Goal: Information Seeking & Learning: Find specific fact

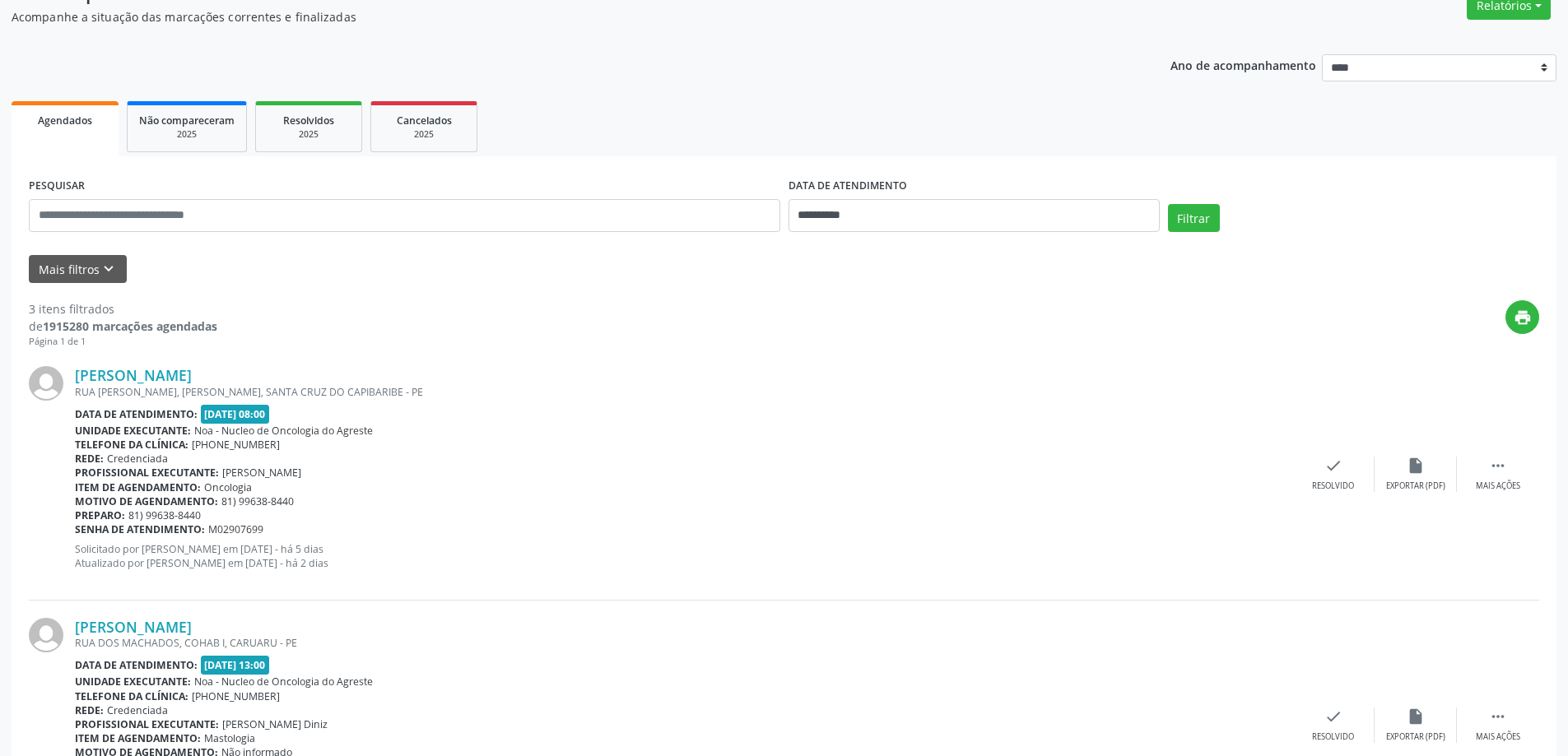
scroll to position [107, 0]
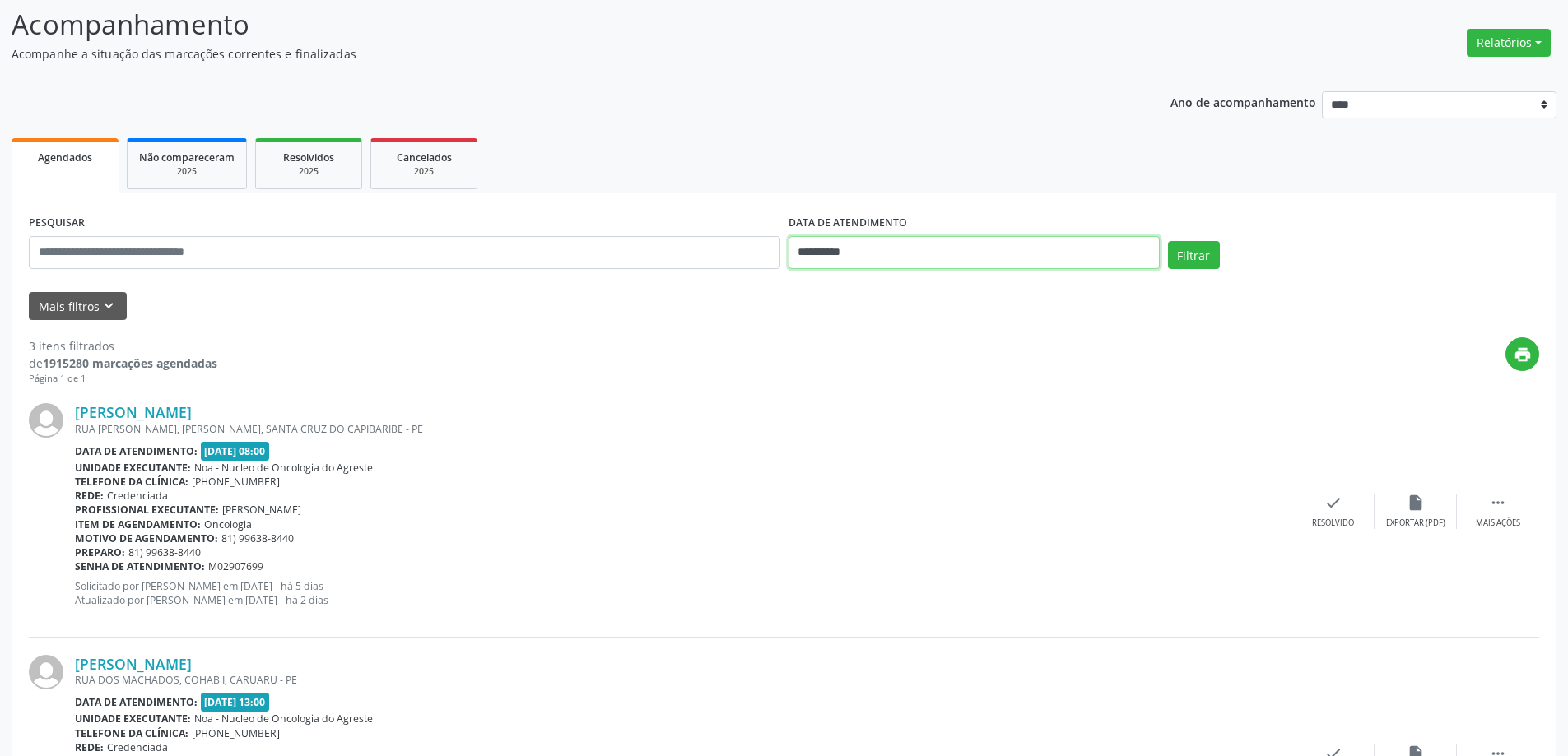
click at [897, 251] on input "**********" at bounding box center [974, 253] width 371 height 33
click at [949, 337] on span "4" at bounding box center [951, 338] width 32 height 32
type input "**********"
click at [1186, 250] on button "Filtrar" at bounding box center [1194, 255] width 52 height 28
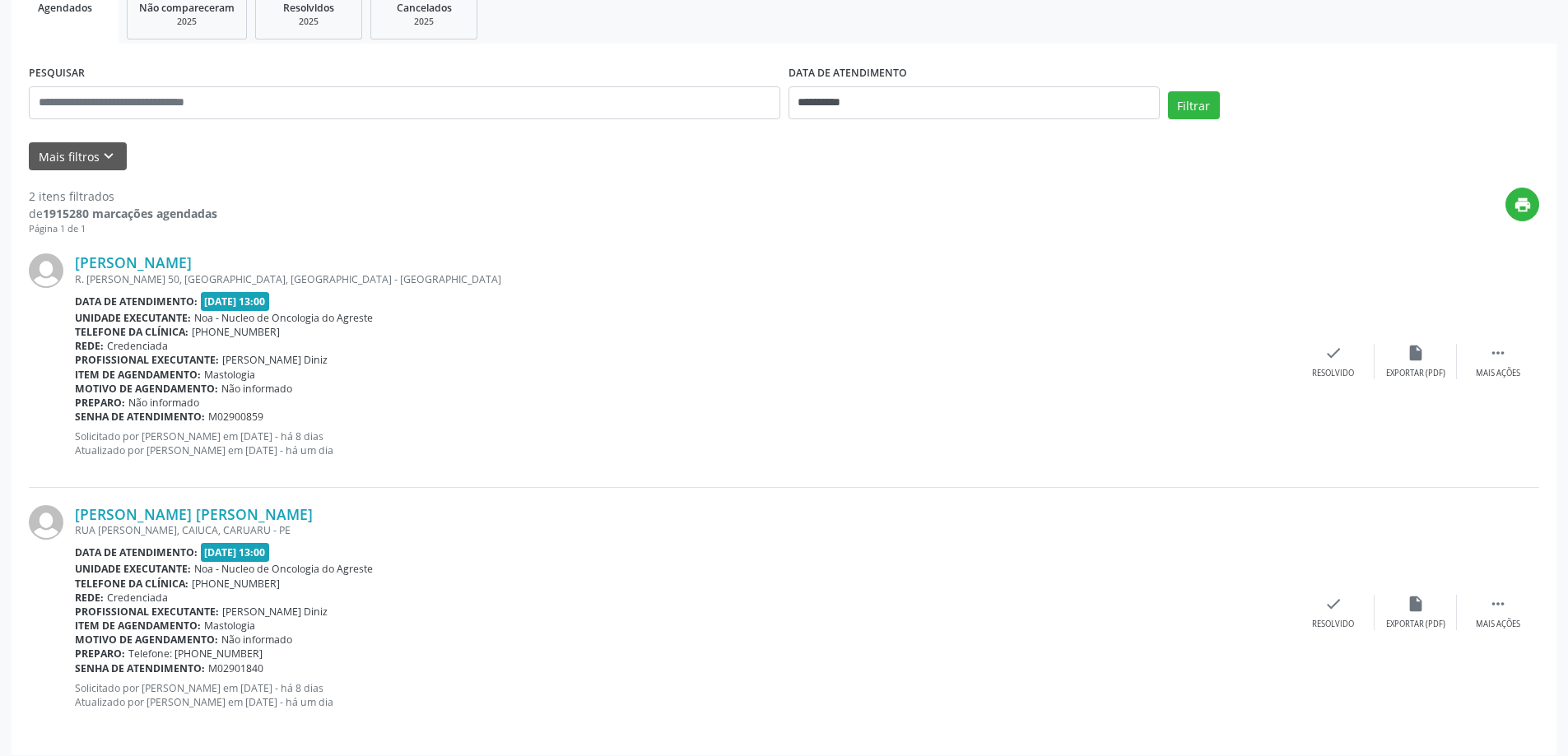
scroll to position [269, 0]
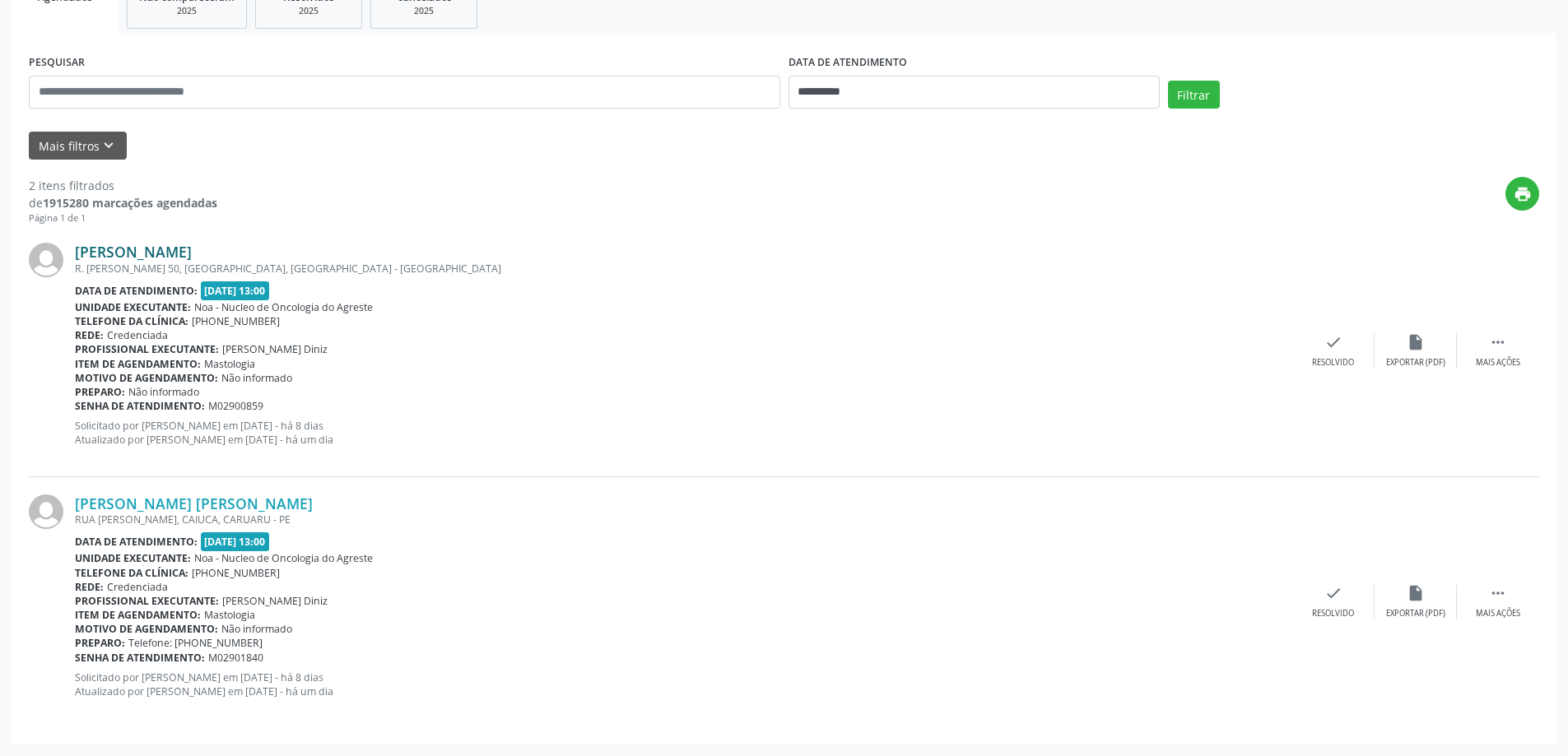
click at [189, 247] on link "[PERSON_NAME]" at bounding box center [133, 252] width 117 height 18
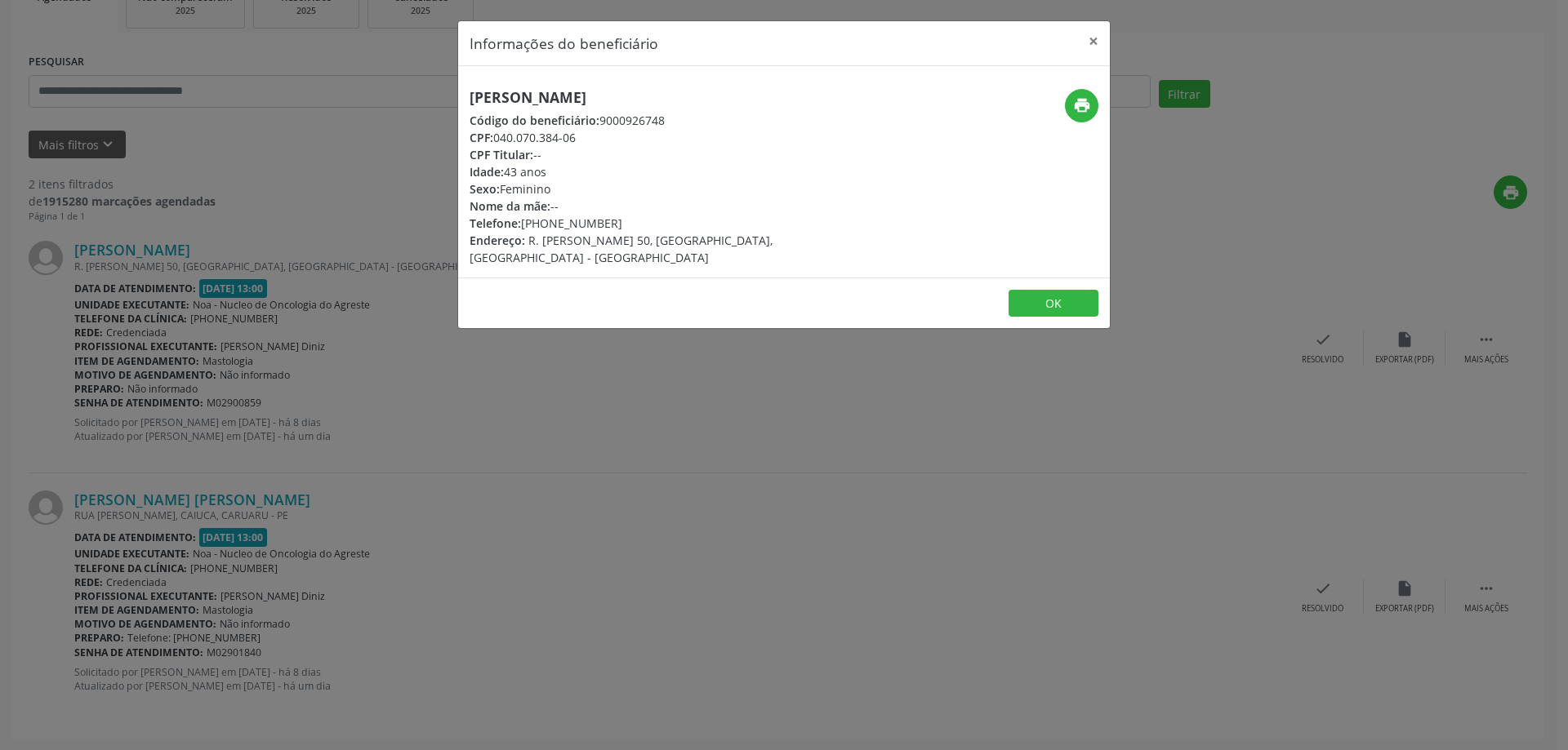
drag, startPoint x: 481, startPoint y: 94, endPoint x: 765, endPoint y: 101, distance: 284.1
click at [765, 101] on div "Informações do beneficiário × [PERSON_NAME] Código do beneficiário: 9000926748 …" at bounding box center [784, 375] width 1568 height 750
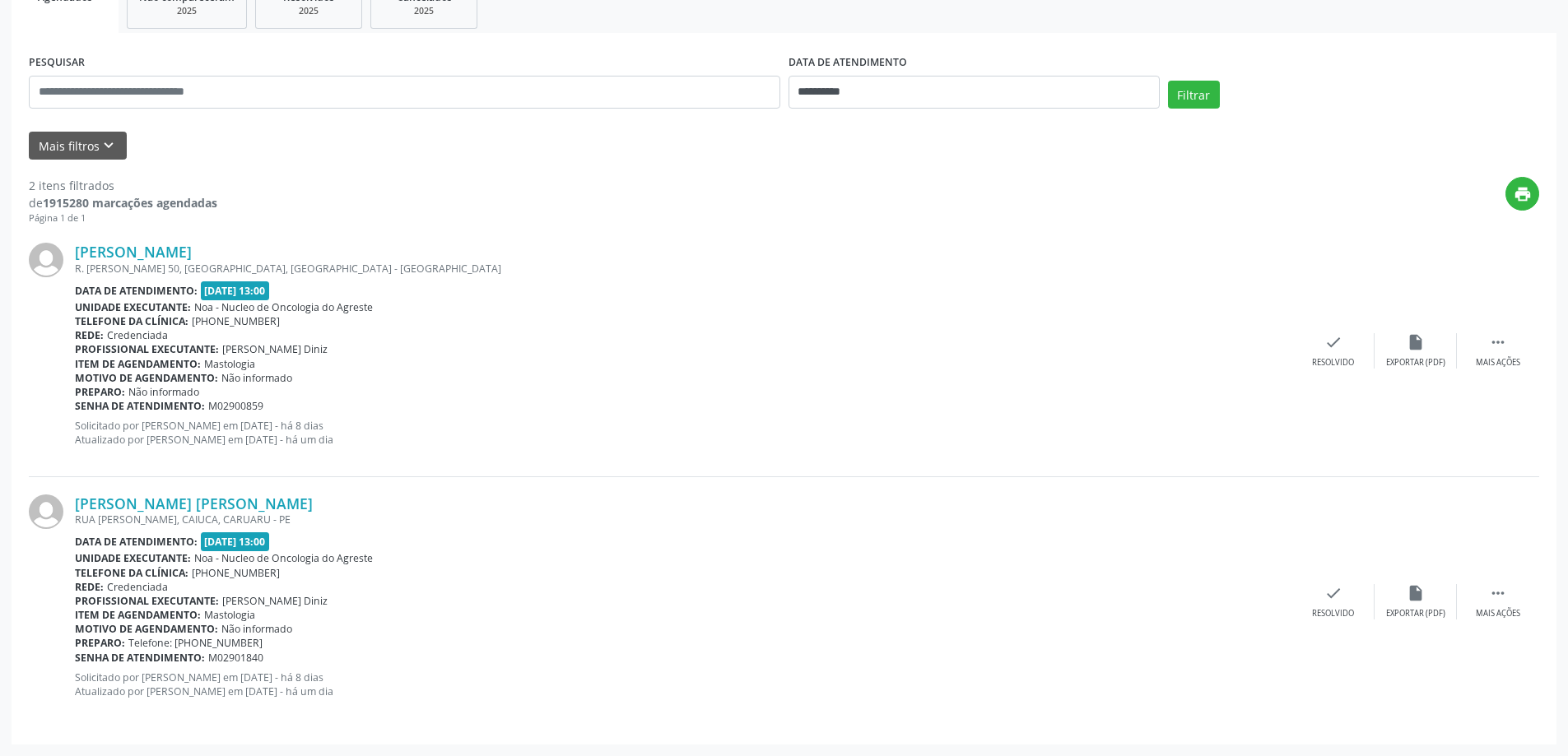
copy h5 "[PERSON_NAME]"
click at [192, 259] on link "[PERSON_NAME]" at bounding box center [133, 252] width 117 height 18
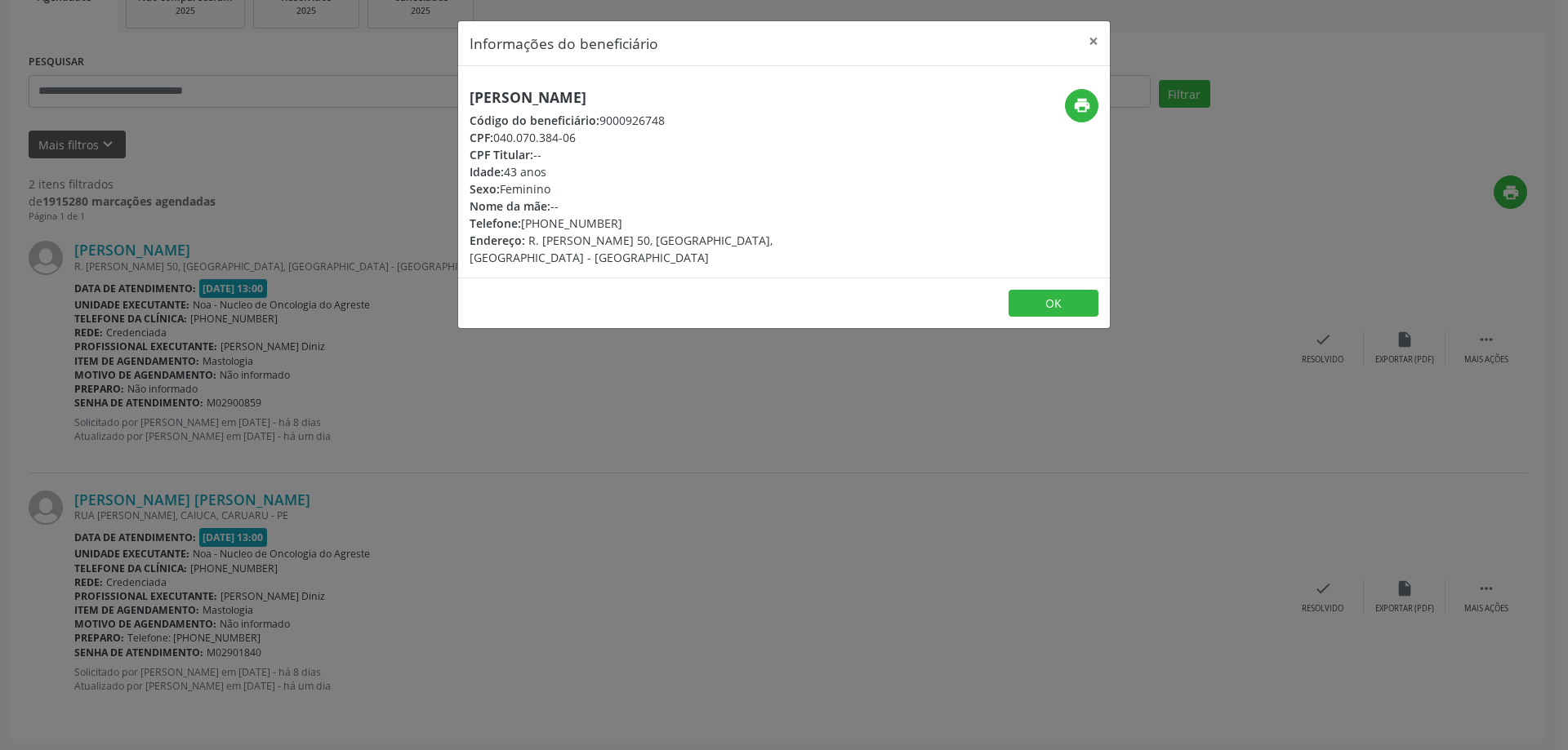
drag, startPoint x: 457, startPoint y: 96, endPoint x: 756, endPoint y: 75, distance: 299.7
click at [756, 75] on div "Informações do beneficiário × [PERSON_NAME] Código do beneficiário: 9000926748 …" at bounding box center [784, 375] width 1568 height 750
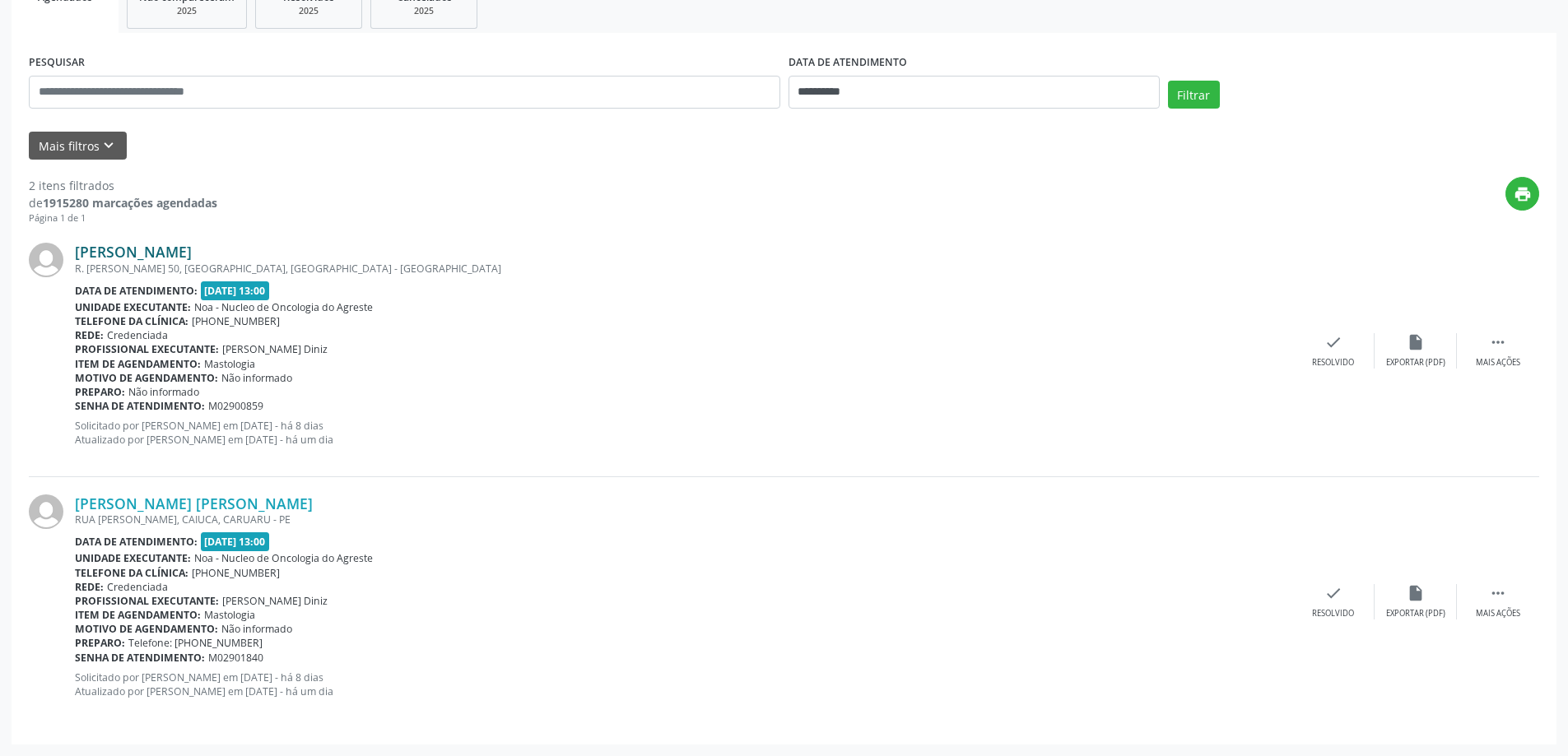
click at [192, 252] on link "[PERSON_NAME]" at bounding box center [133, 252] width 117 height 18
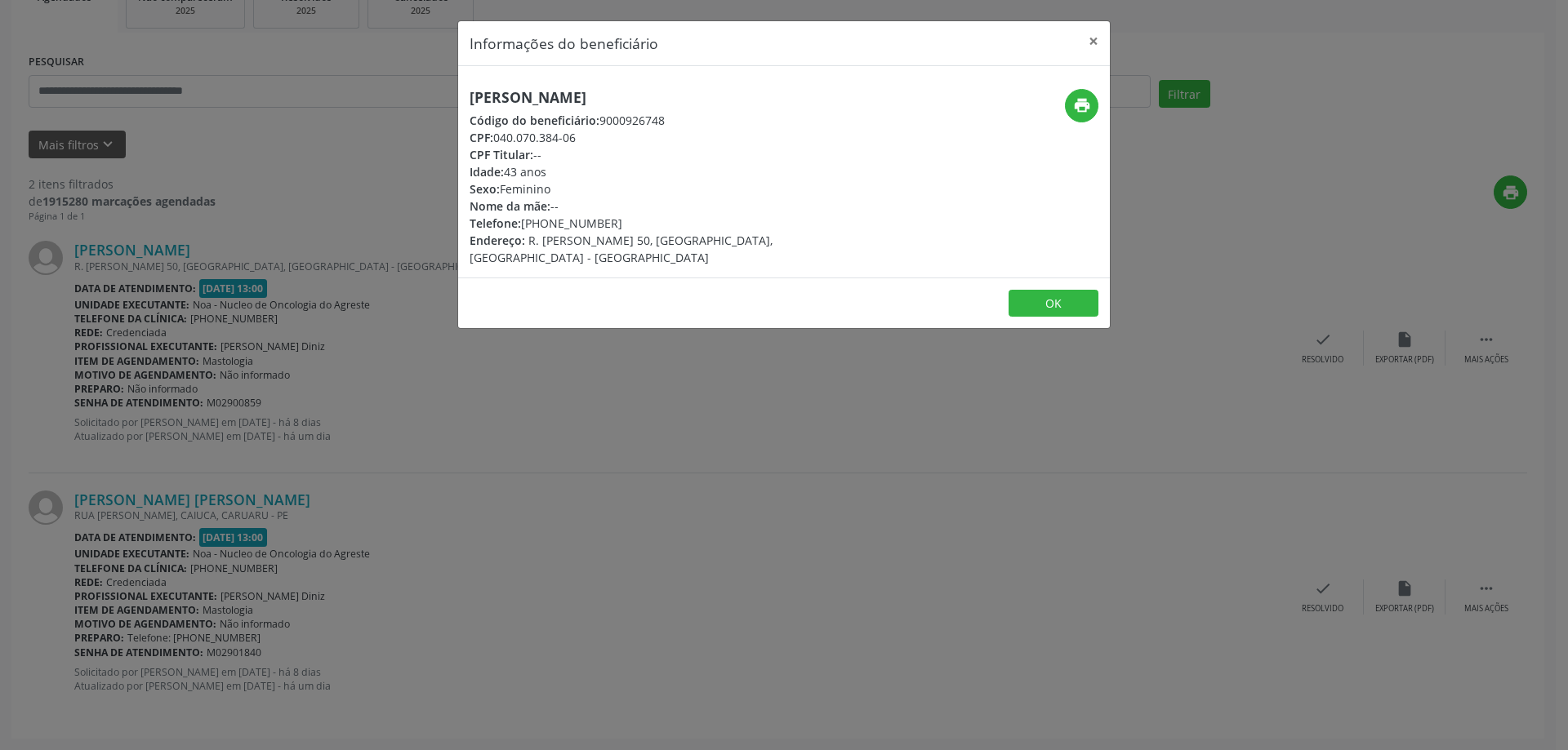
drag, startPoint x: 490, startPoint y: 95, endPoint x: 809, endPoint y: 105, distance: 319.2
click at [809, 105] on div "[PERSON_NAME] Código do beneficiário: 9000926748 CPF: 040.070.384-06 CPF Titula…" at bounding box center [676, 178] width 435 height 177
click at [809, 112] on div "[PERSON_NAME] Código do beneficiário: 9000926748 CPF: 040.070.384-06 CPF Titula…" at bounding box center [676, 178] width 435 height 177
drag, startPoint x: 467, startPoint y: 92, endPoint x: 786, endPoint y: 95, distance: 319.0
click at [786, 95] on div "[PERSON_NAME] Código do beneficiário: 9000926748 CPF: 040.070.384-06 CPF Titula…" at bounding box center [676, 178] width 435 height 177
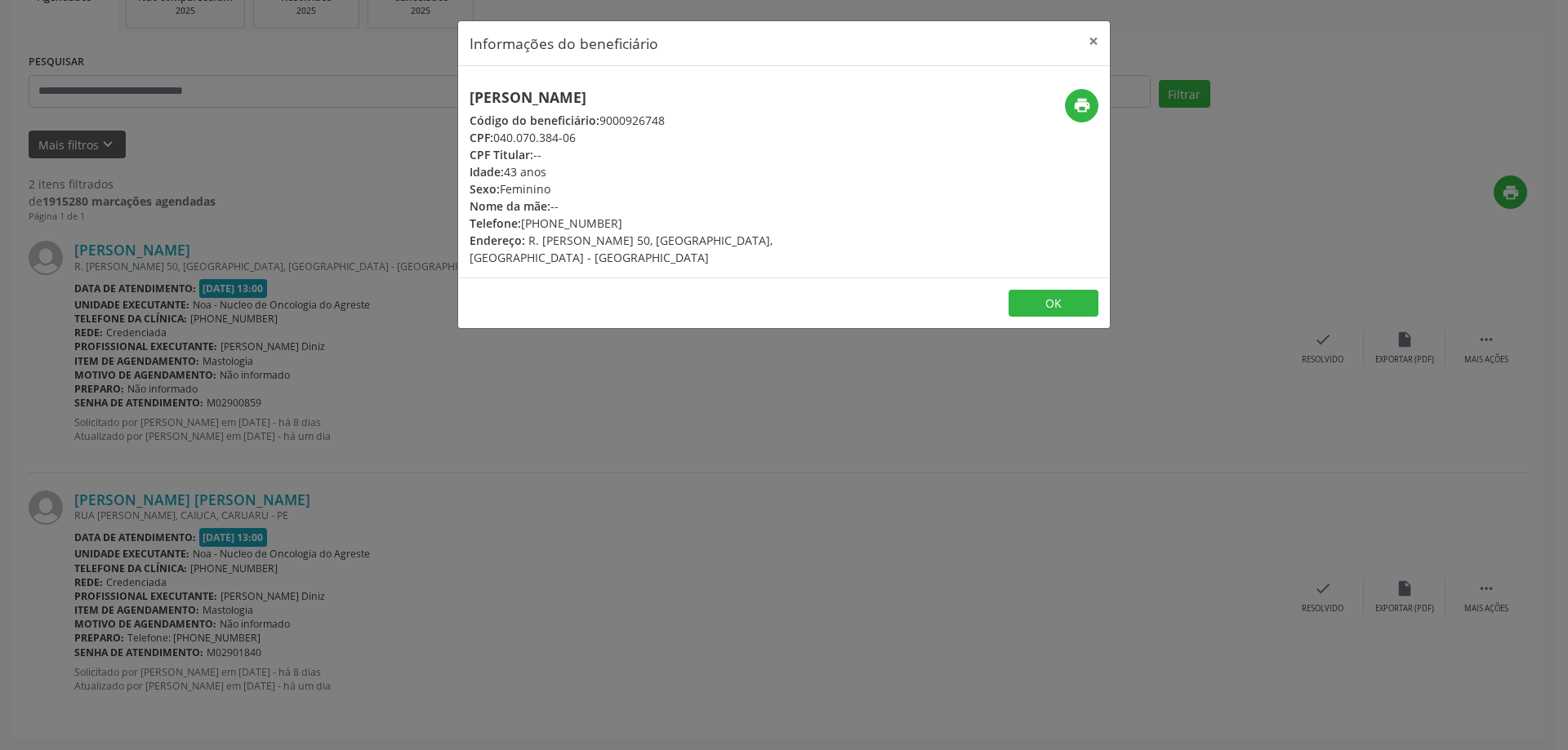
copy h5 "[PERSON_NAME]"
drag, startPoint x: 548, startPoint y: 224, endPoint x: 577, endPoint y: 216, distance: 30.1
click at [577, 216] on div "Telefone: [PHONE_NUMBER]" at bounding box center [676, 223] width 412 height 17
copy div "99286"
click at [1090, 36] on button "×" at bounding box center [1093, 41] width 33 height 40
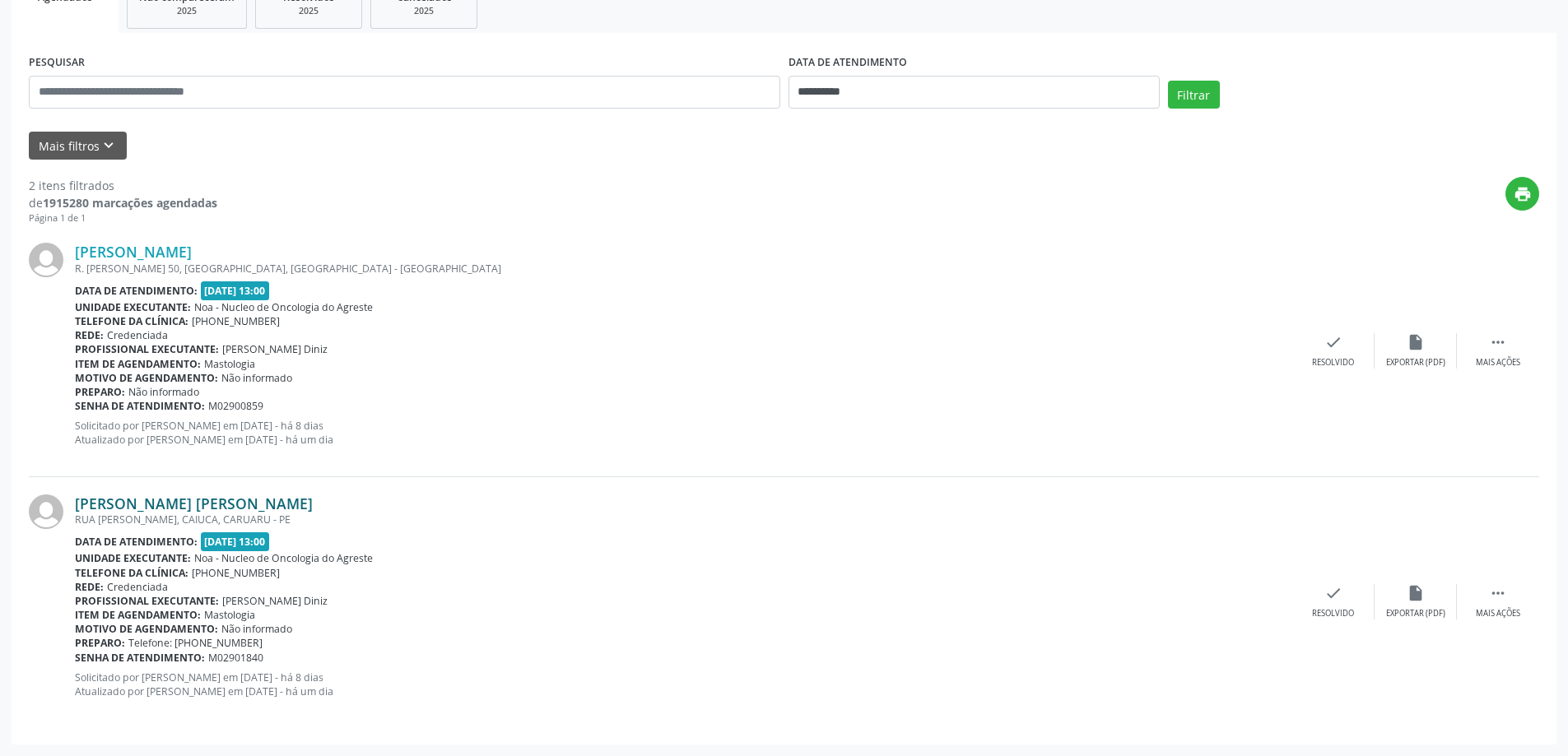
click at [158, 506] on link "[PERSON_NAME] [PERSON_NAME]" at bounding box center [194, 503] width 238 height 18
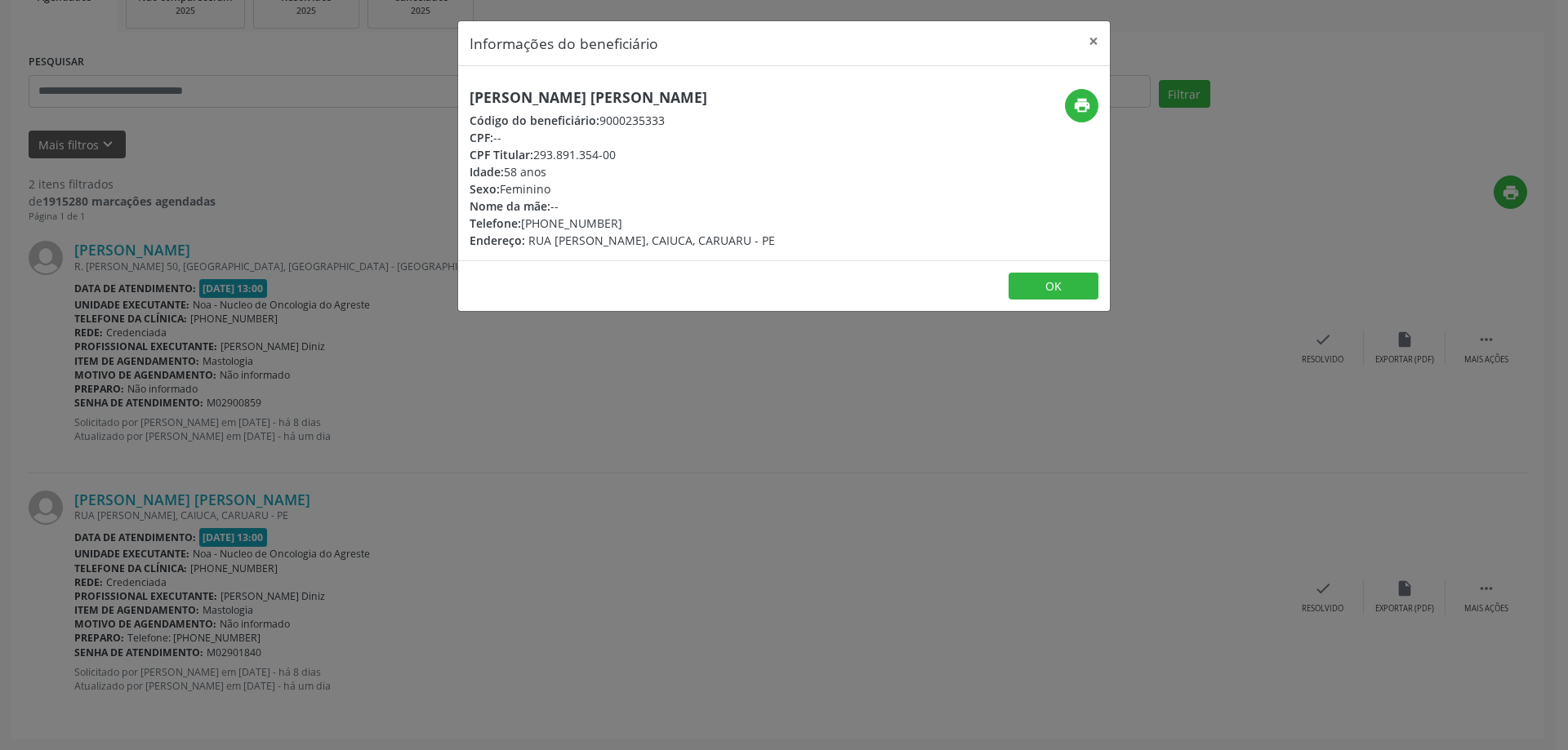
drag, startPoint x: 466, startPoint y: 98, endPoint x: 726, endPoint y: 89, distance: 260.2
click at [726, 89] on div "[PERSON_NAME] [PERSON_NAME] Código do beneficiário: 9000235333 CPF: -- CPF Titu…" at bounding box center [676, 169] width 435 height 160
copy h5 "[PERSON_NAME] [PERSON_NAME]"
click at [1101, 43] on button "×" at bounding box center [1093, 41] width 33 height 40
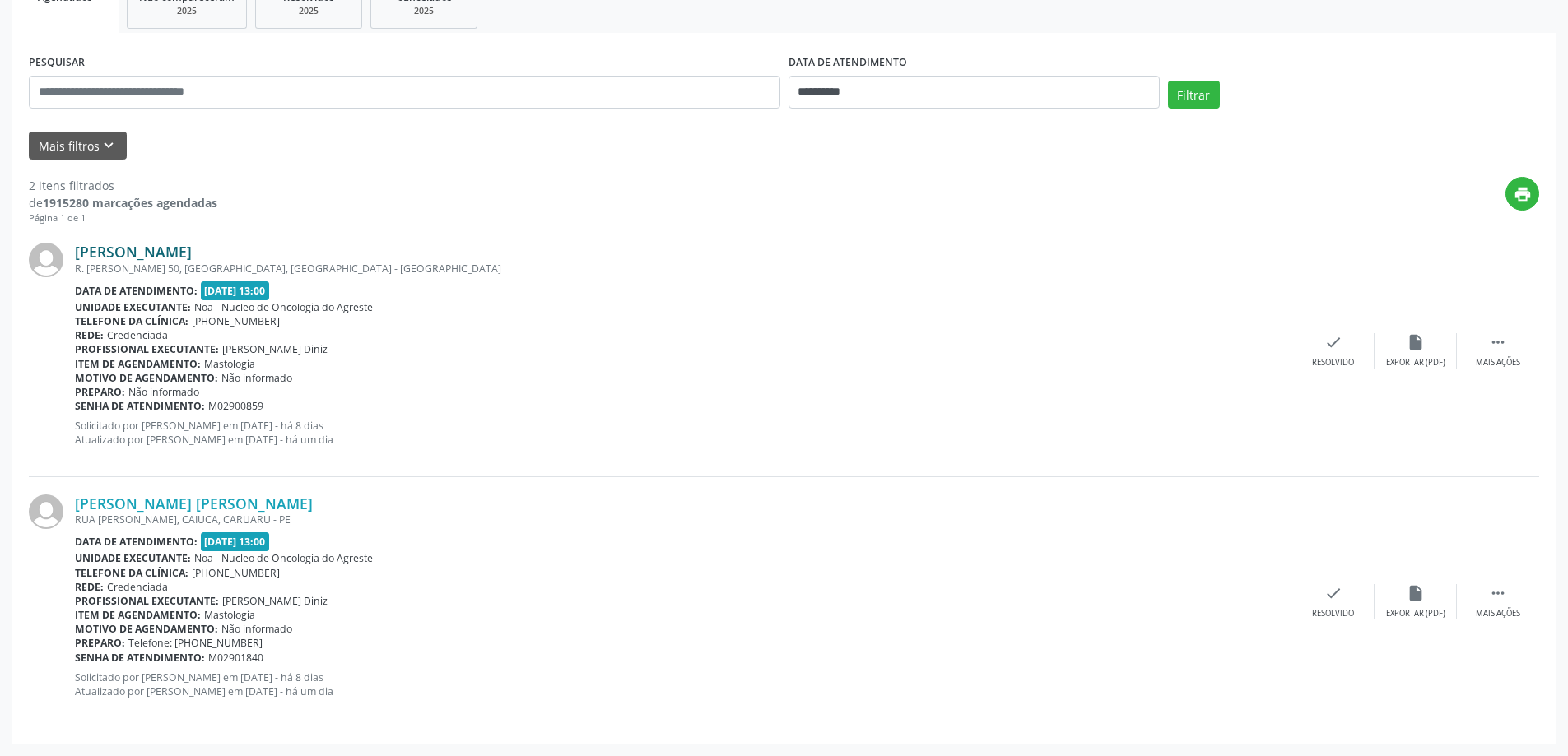
click at [180, 250] on link "[PERSON_NAME]" at bounding box center [133, 252] width 117 height 18
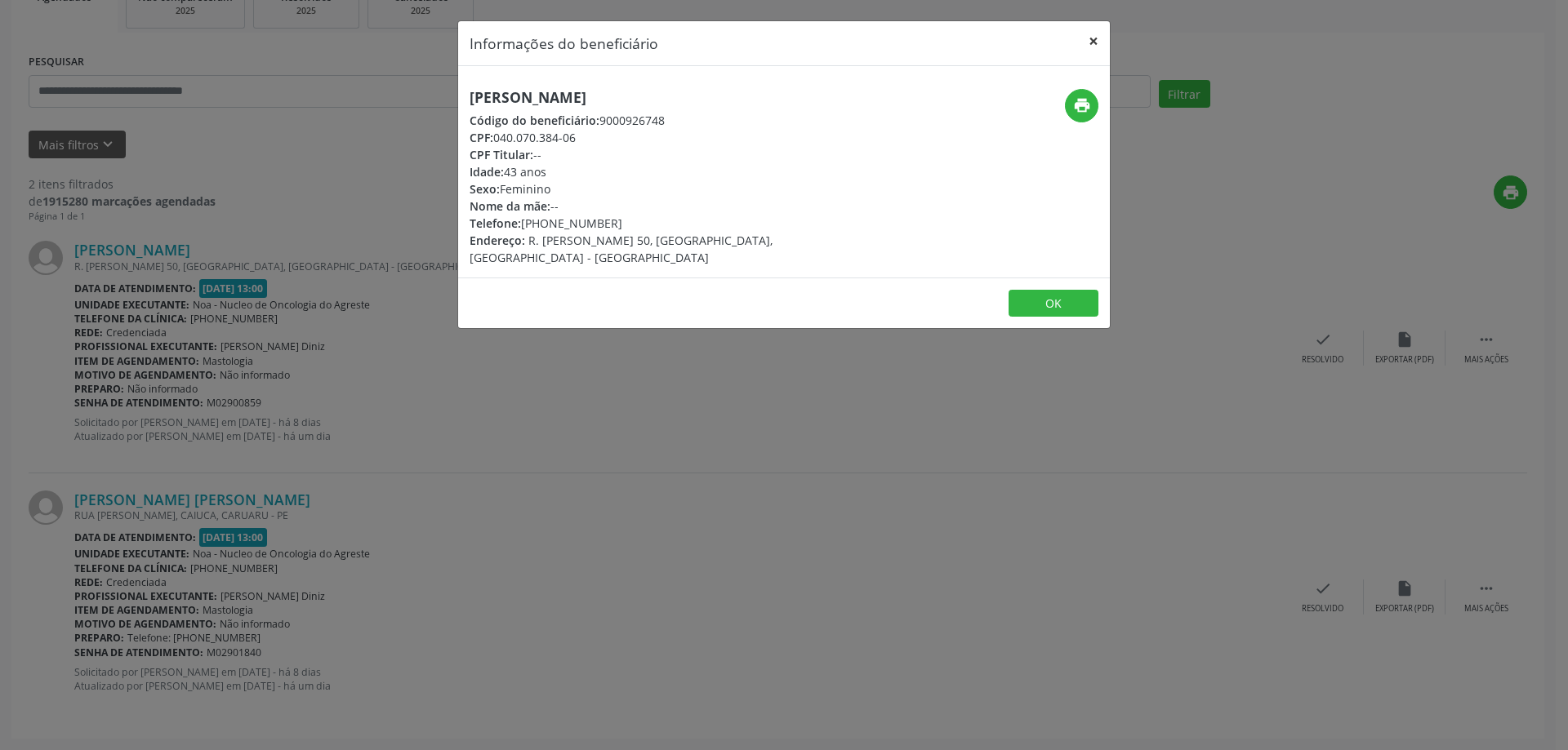
click at [1092, 40] on button "×" at bounding box center [1093, 41] width 33 height 40
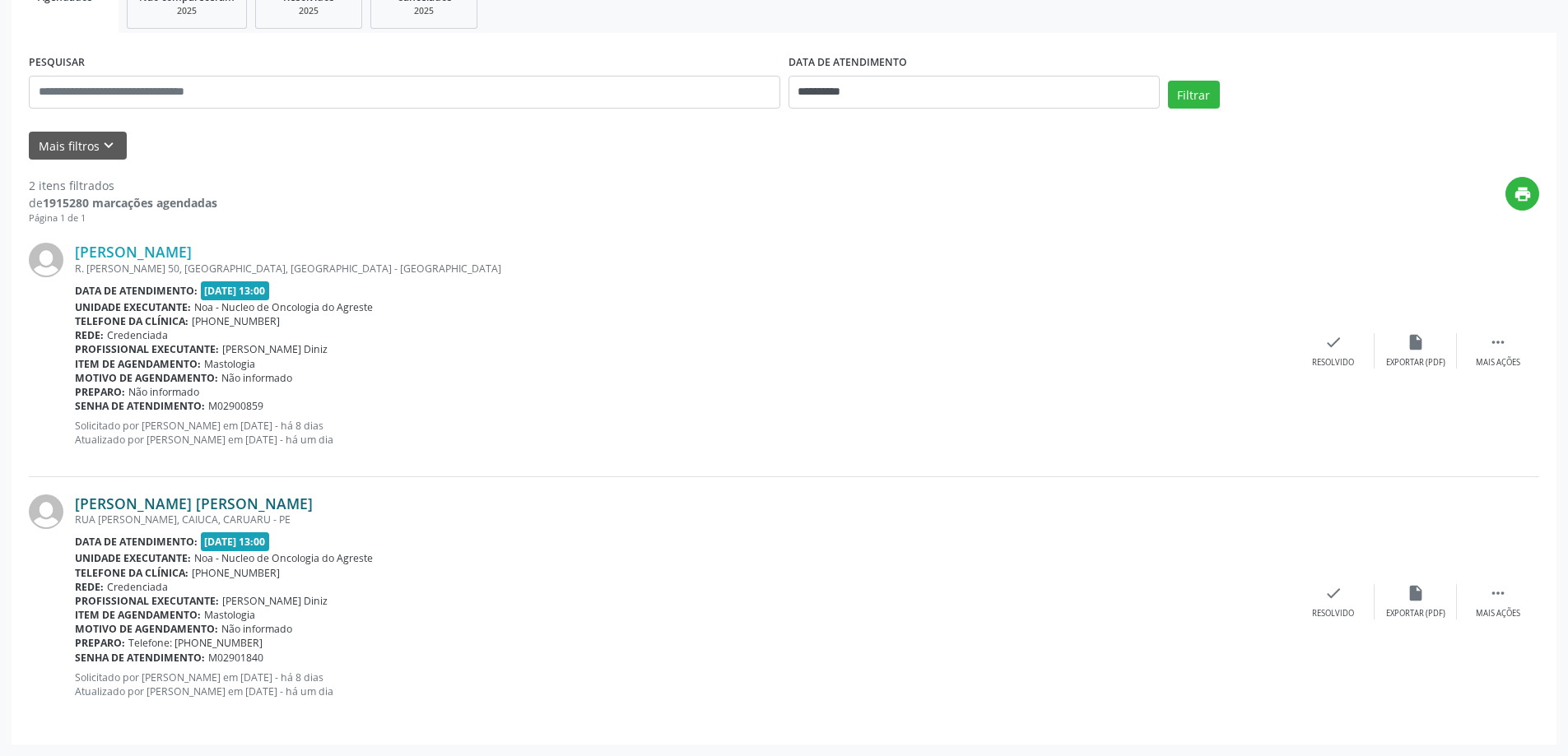
click at [239, 497] on link "[PERSON_NAME] [PERSON_NAME]" at bounding box center [194, 503] width 238 height 18
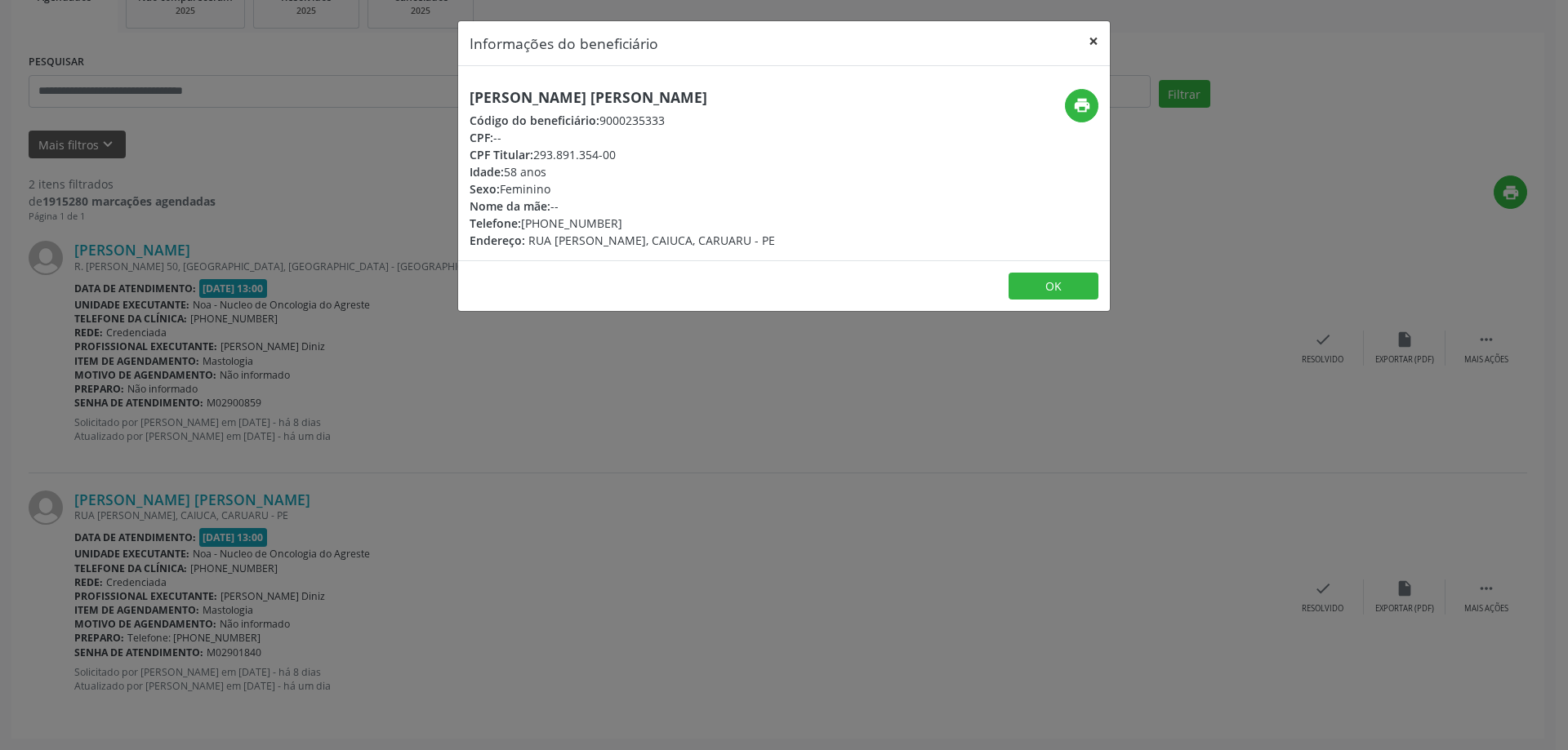
click at [1094, 32] on button "×" at bounding box center [1093, 41] width 33 height 40
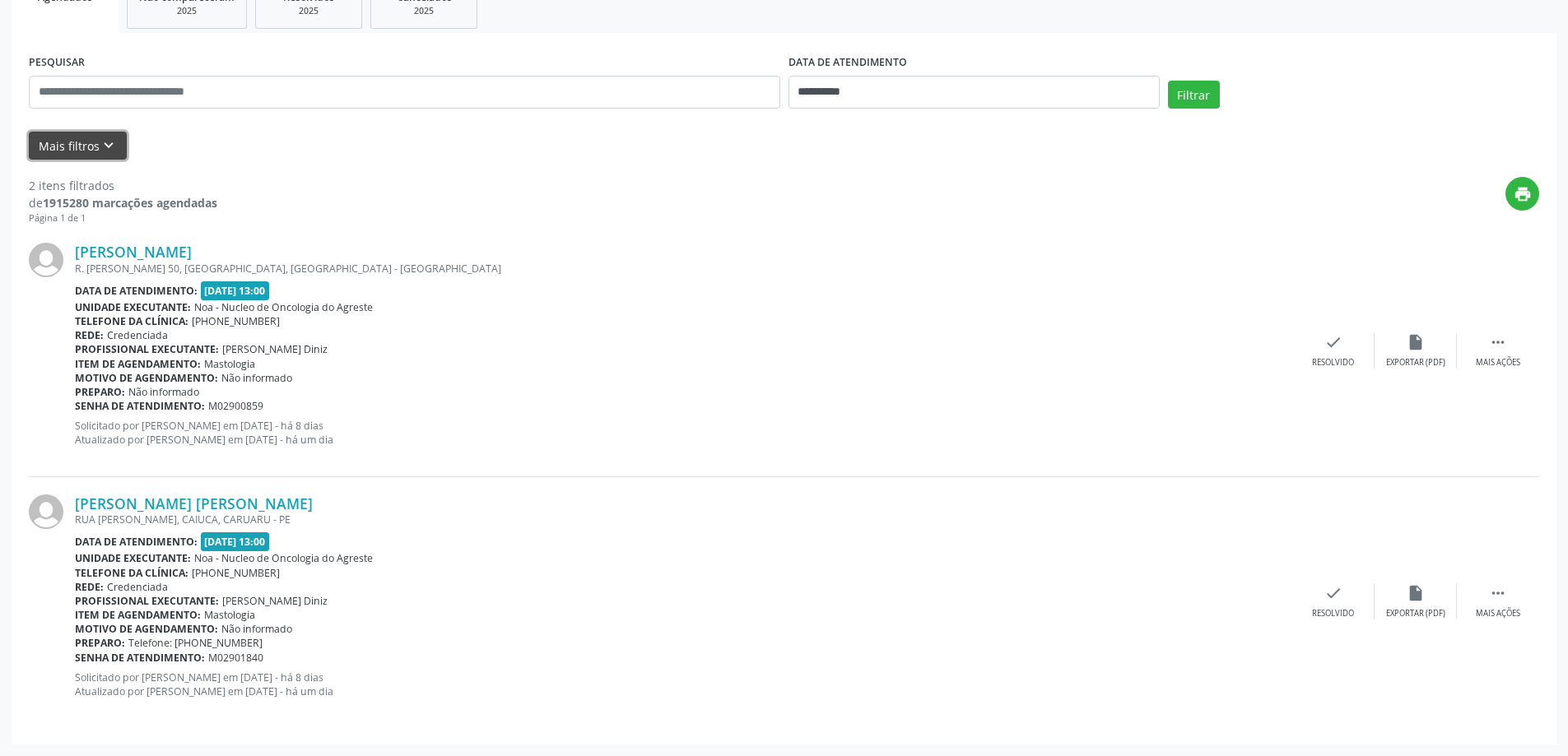
click at [73, 144] on button "Mais filtros keyboard_arrow_down" at bounding box center [78, 145] width 98 height 29
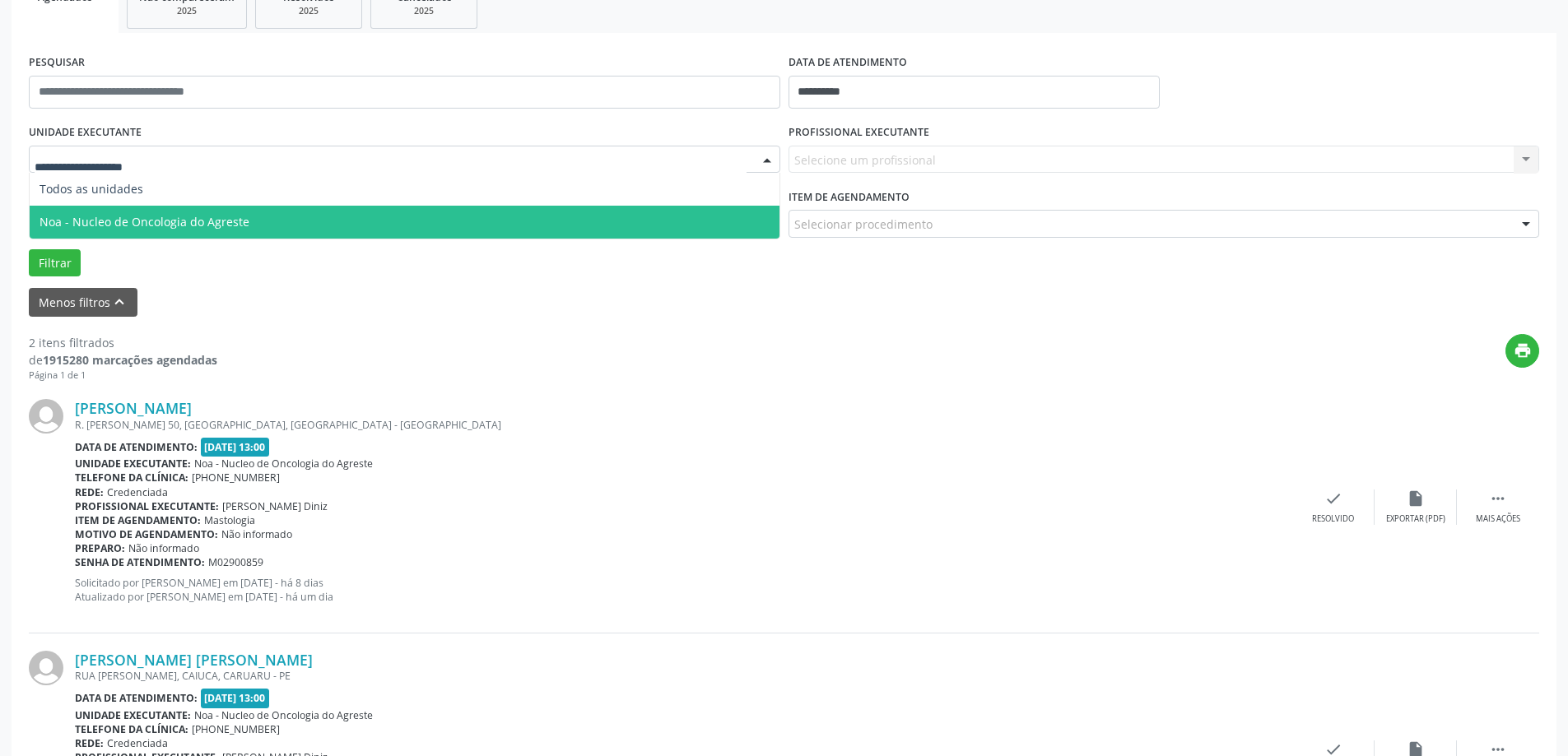
click at [96, 213] on span "Noa - Nucleo de Oncologia do Agreste" at bounding box center [404, 222] width 750 height 33
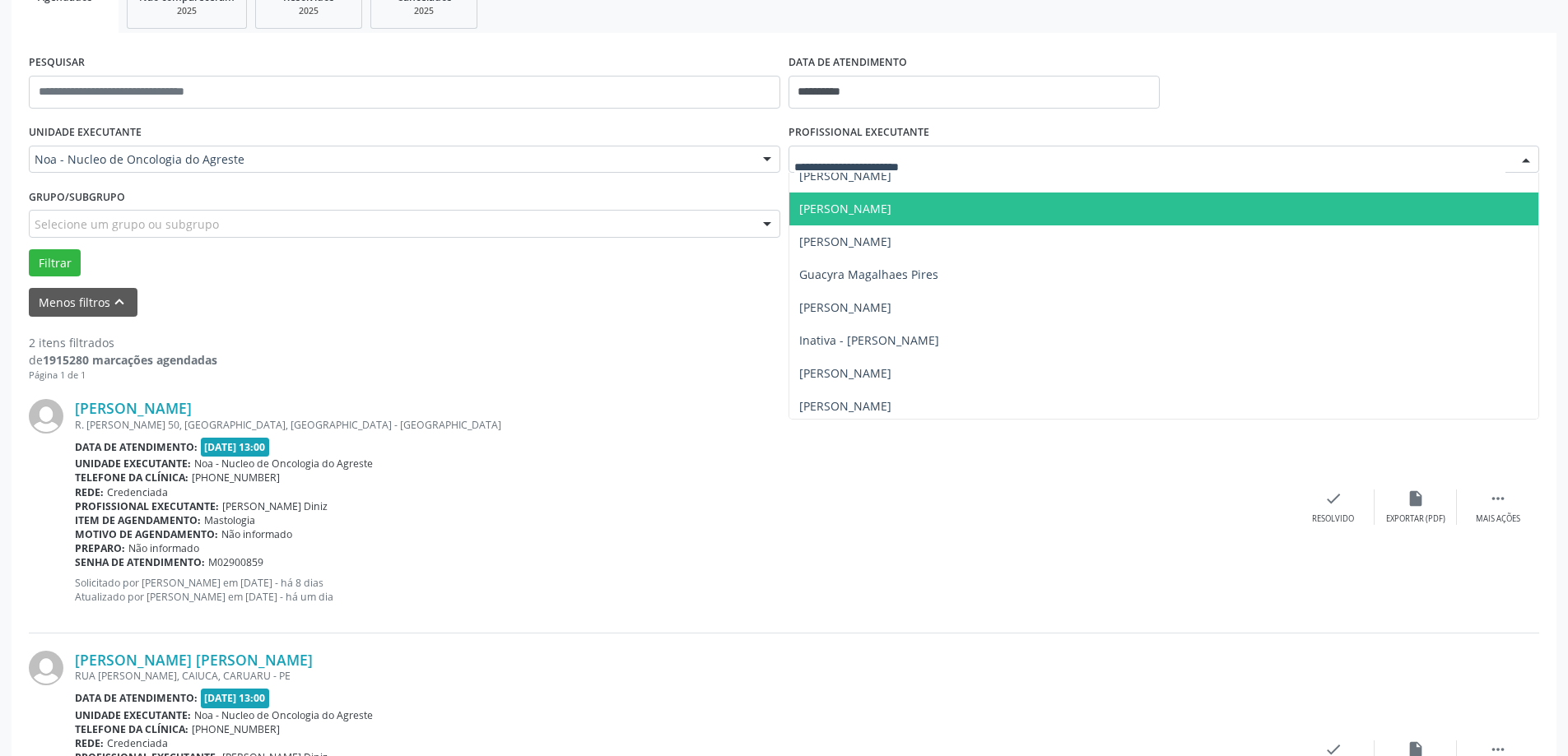
scroll to position [215, 0]
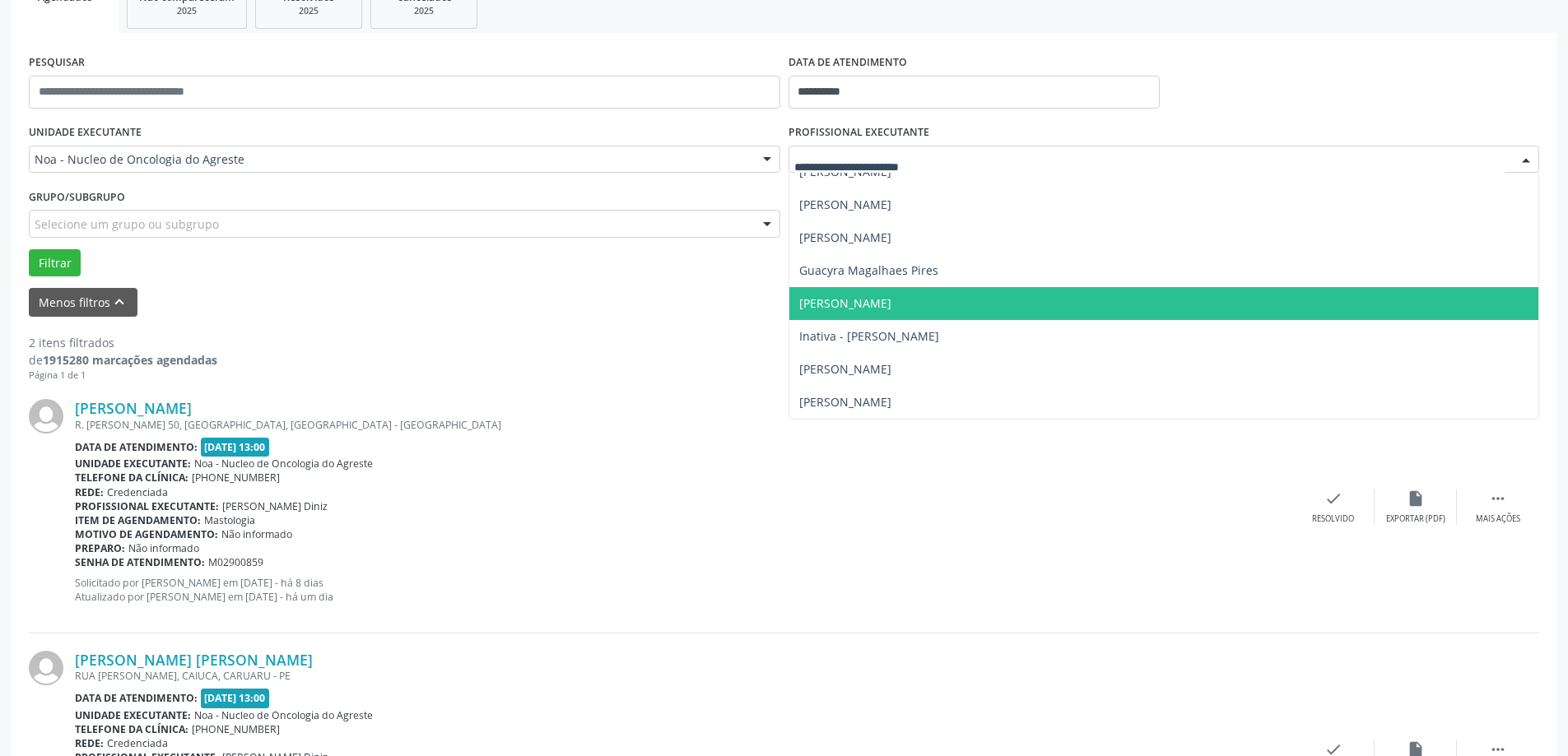
click at [862, 303] on span "[PERSON_NAME]" at bounding box center [846, 302] width 93 height 16
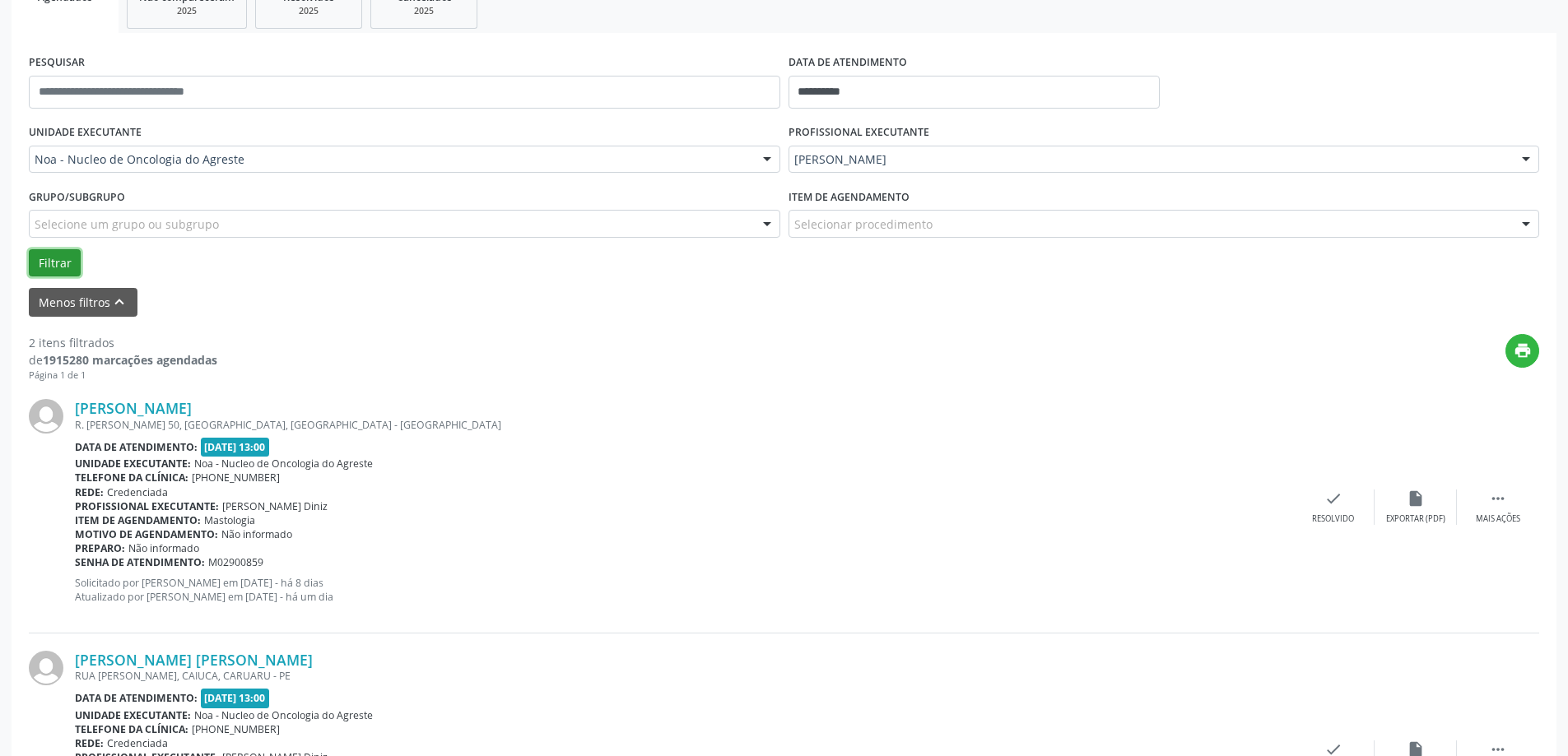
click at [63, 268] on button "Filtrar" at bounding box center [55, 264] width 52 height 28
